Goal: Information Seeking & Learning: Learn about a topic

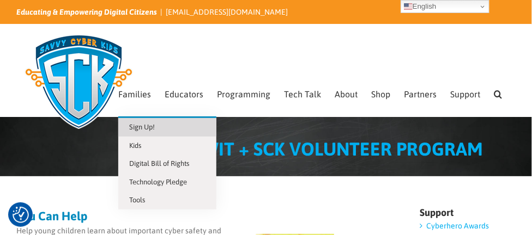
click at [129, 128] on span "Sign Up!" at bounding box center [142, 127] width 26 height 8
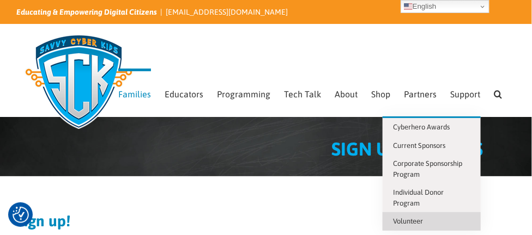
click at [420, 223] on span "Volunteer" at bounding box center [409, 221] width 30 height 8
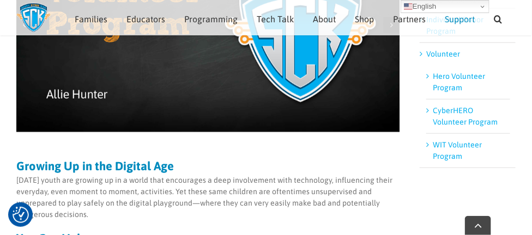
scroll to position [243, 0]
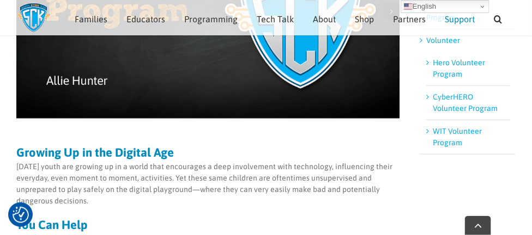
click at [449, 140] on link "WIT Volunteer Program" at bounding box center [457, 137] width 49 height 20
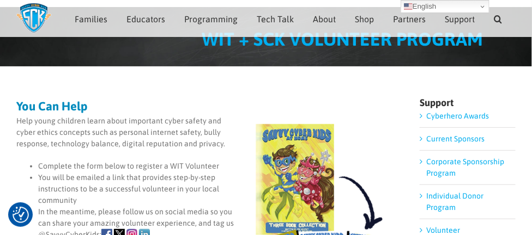
scroll to position [106, 0]
